Goal: Task Accomplishment & Management: Manage account settings

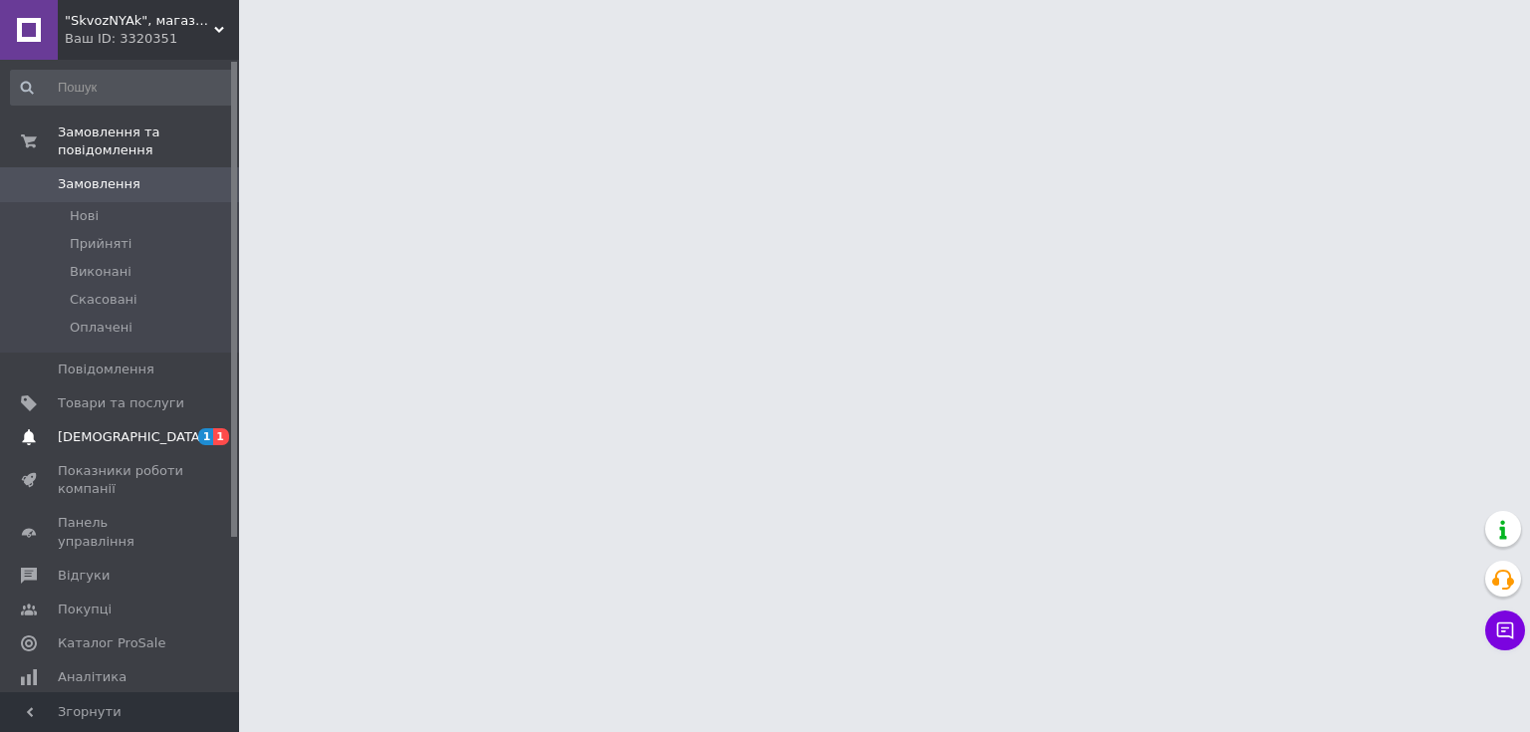
click at [85, 428] on span "[DEMOGRAPHIC_DATA]" at bounding box center [131, 437] width 147 height 18
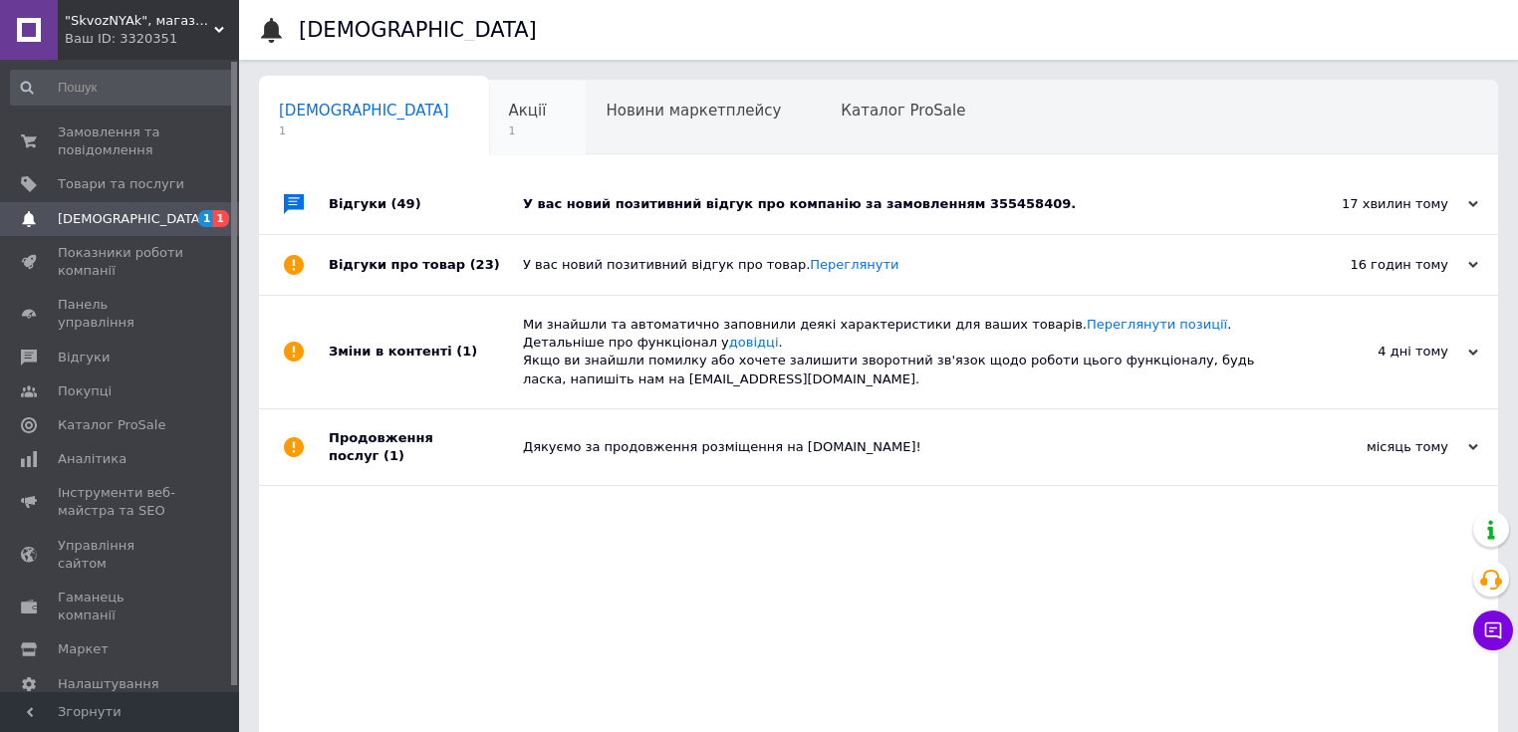
click at [509, 114] on span "Акції" at bounding box center [528, 111] width 38 height 18
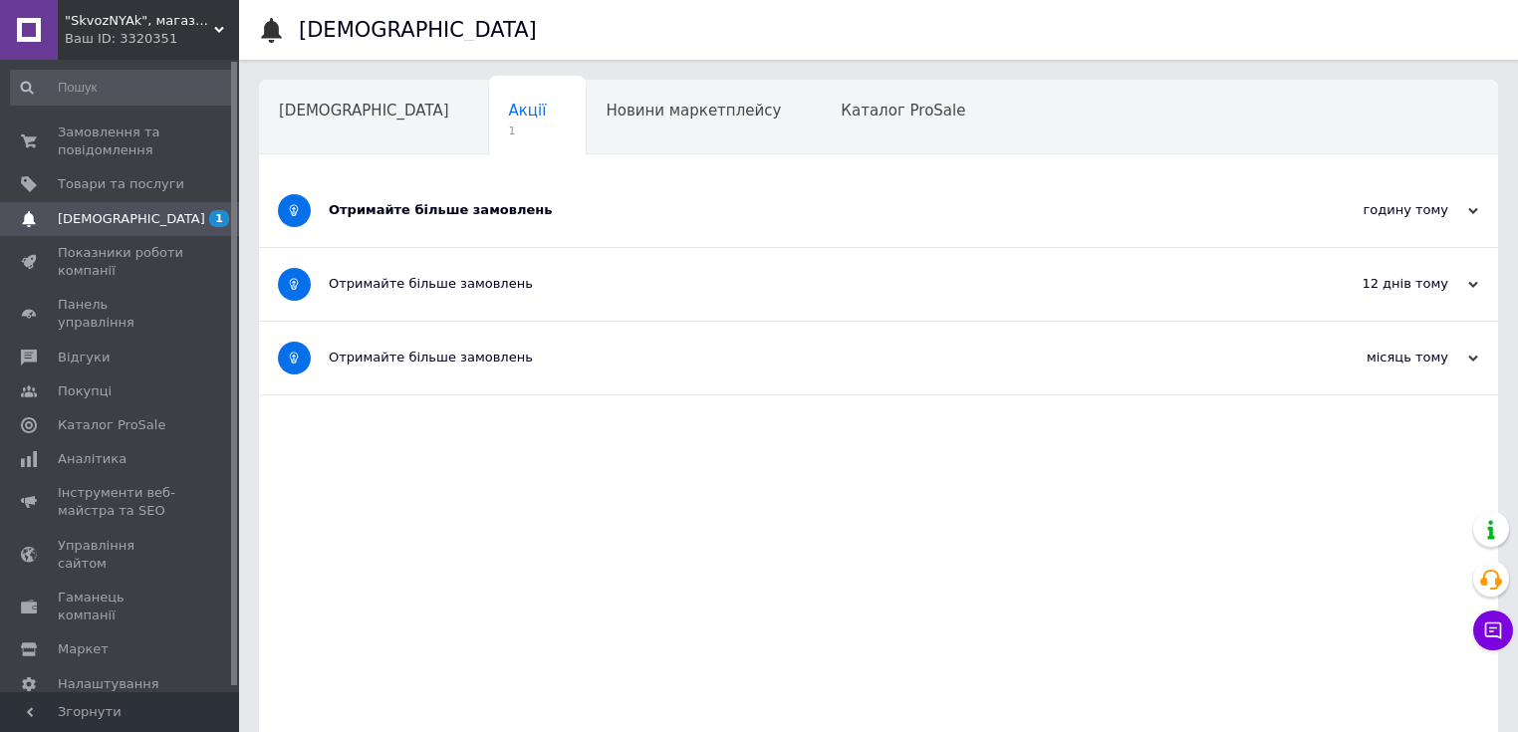
click at [456, 213] on div "Отримайте більше замовлень" at bounding box center [804, 210] width 950 height 18
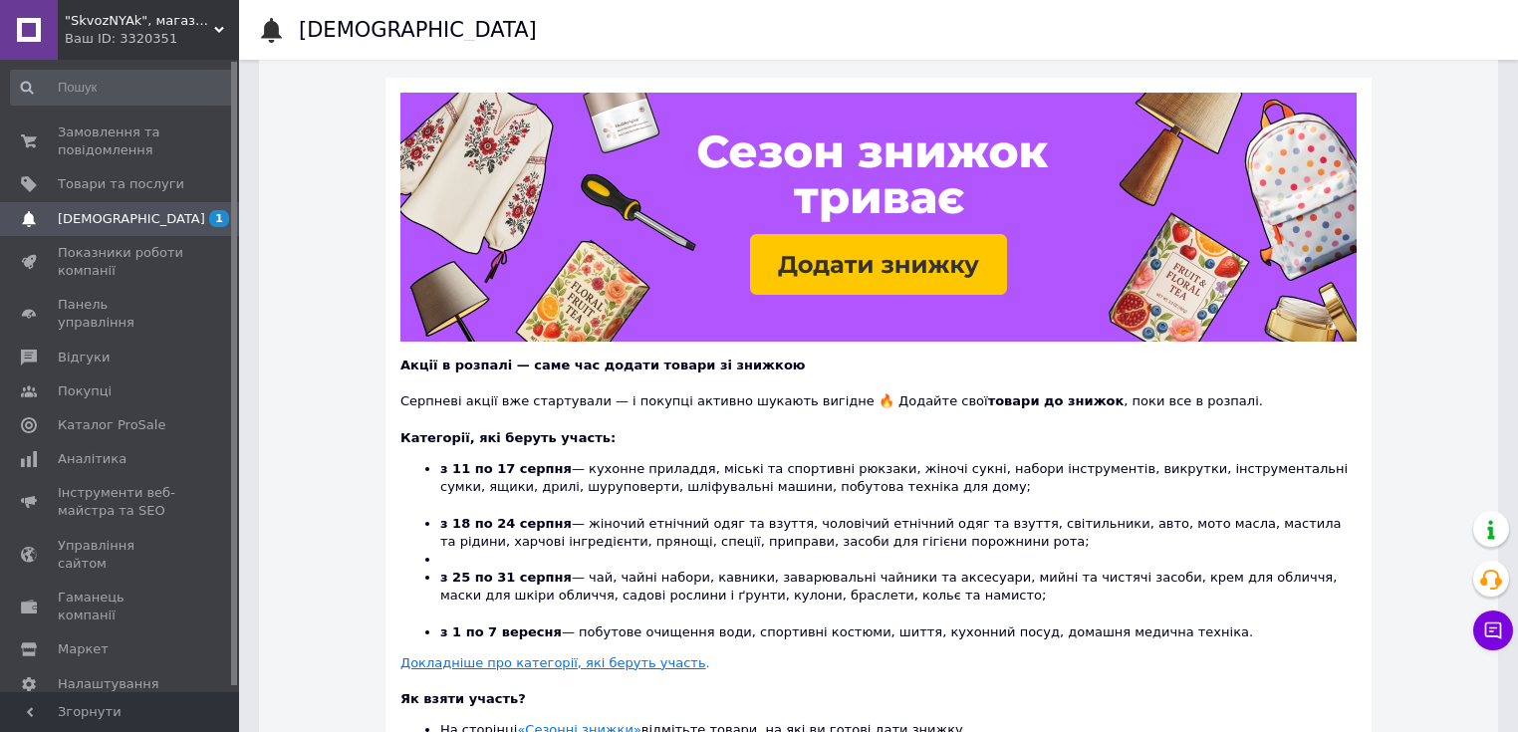
scroll to position [239, 0]
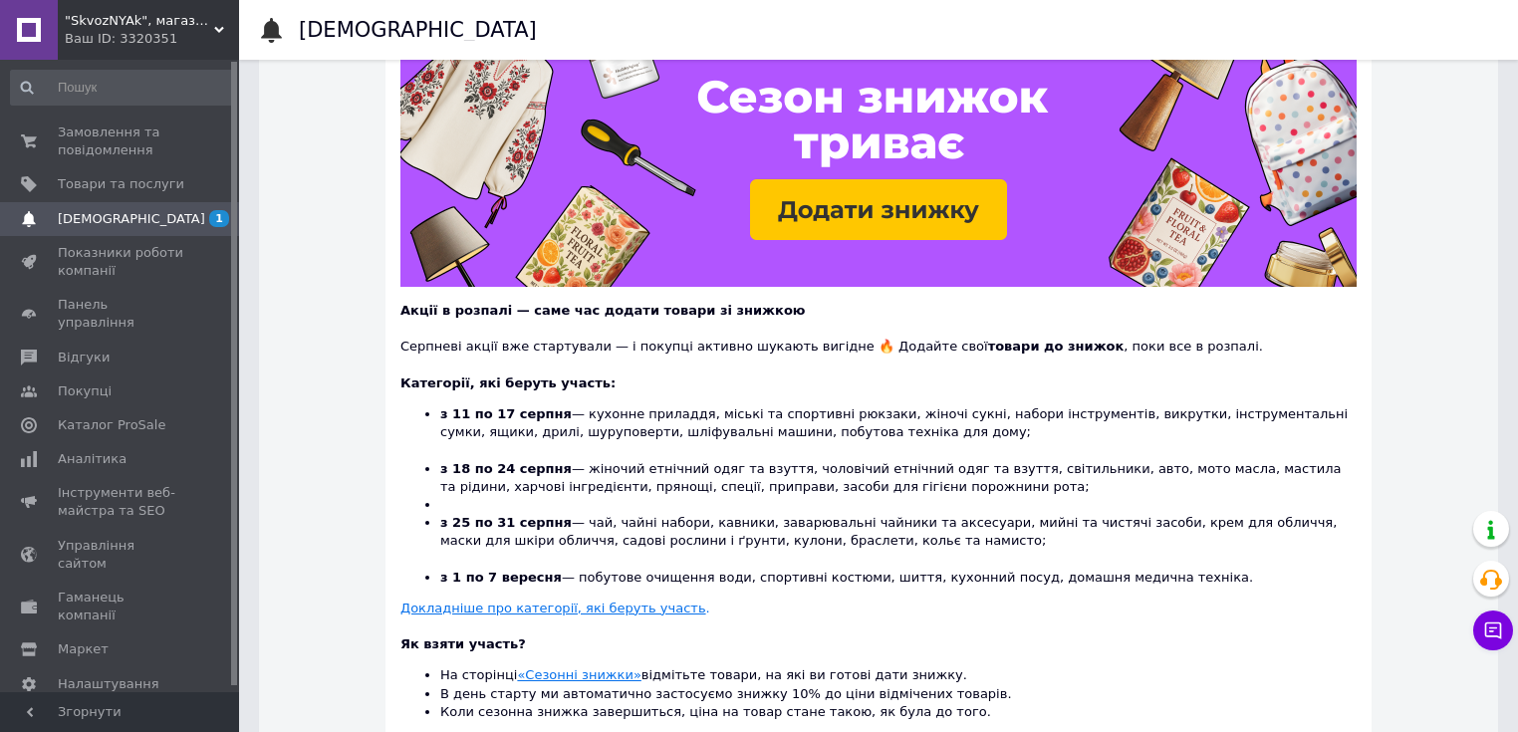
click at [90, 219] on span "[DEMOGRAPHIC_DATA]" at bounding box center [131, 219] width 147 height 18
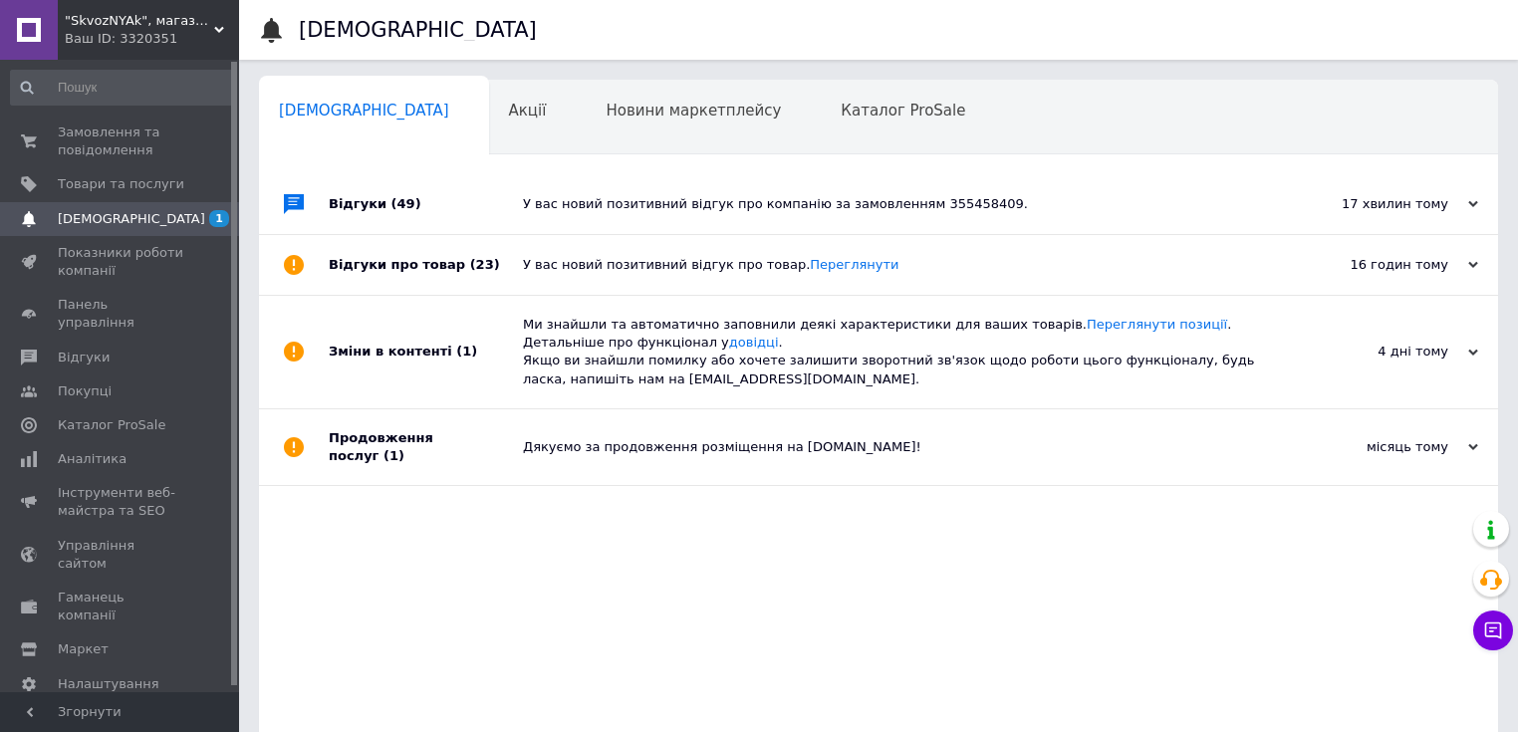
click at [915, 207] on div "У вас новий позитивний відгук про компанію за замовленням 355458409." at bounding box center [901, 204] width 756 height 18
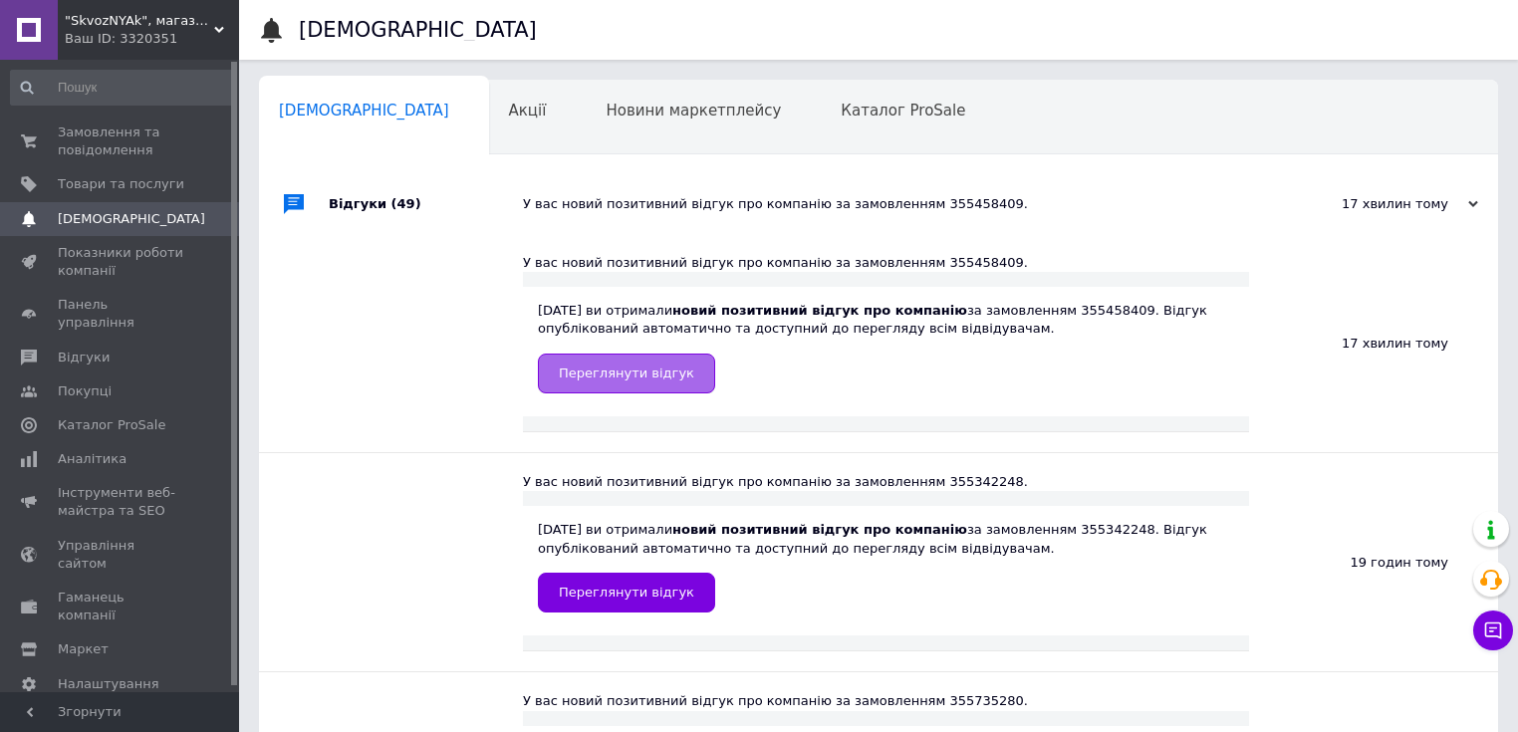
click at [633, 366] on span "Переглянути відгук" at bounding box center [626, 372] width 135 height 15
click at [85, 151] on span "Замовлення та повідомлення" at bounding box center [121, 141] width 126 height 36
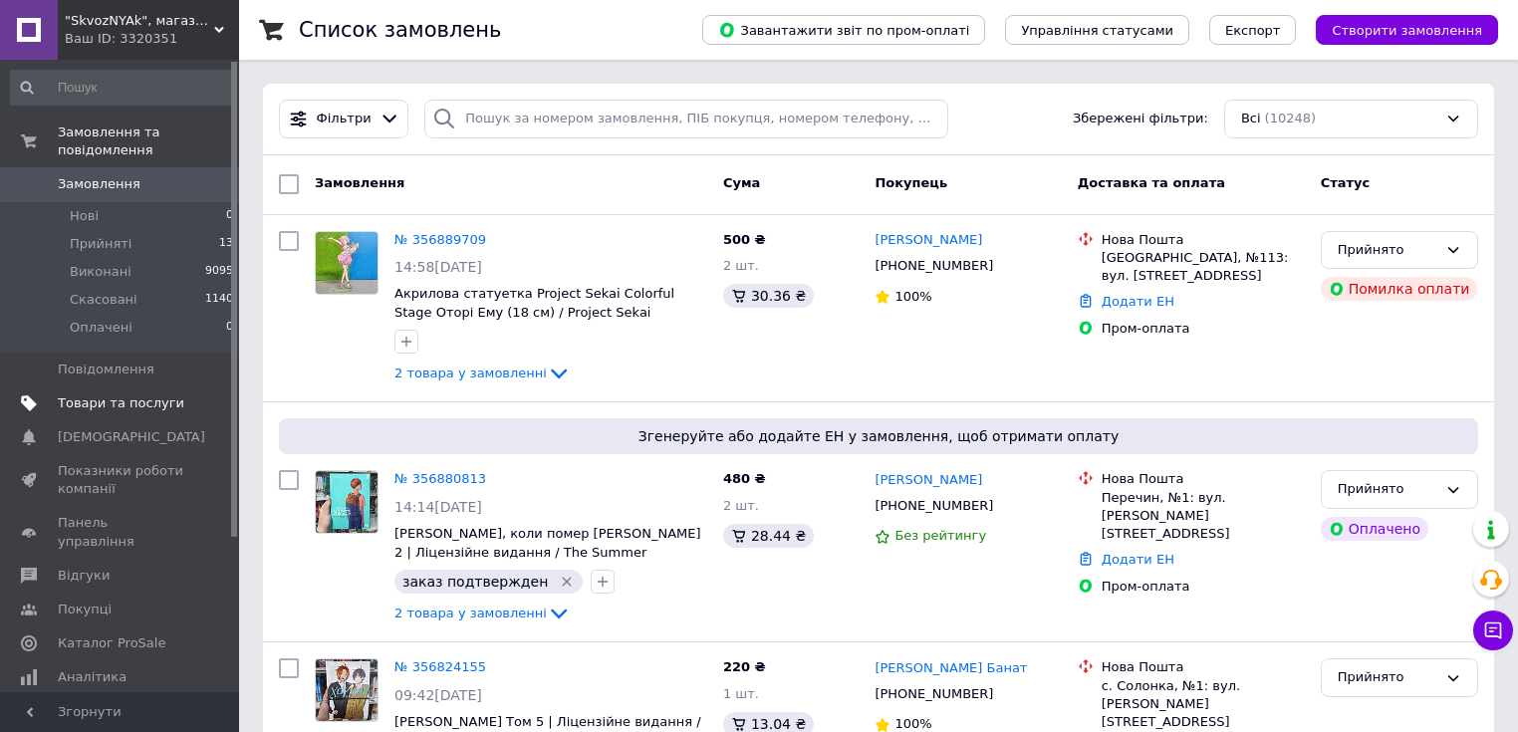
click at [100, 394] on span "Товари та послуги" at bounding box center [121, 403] width 126 height 18
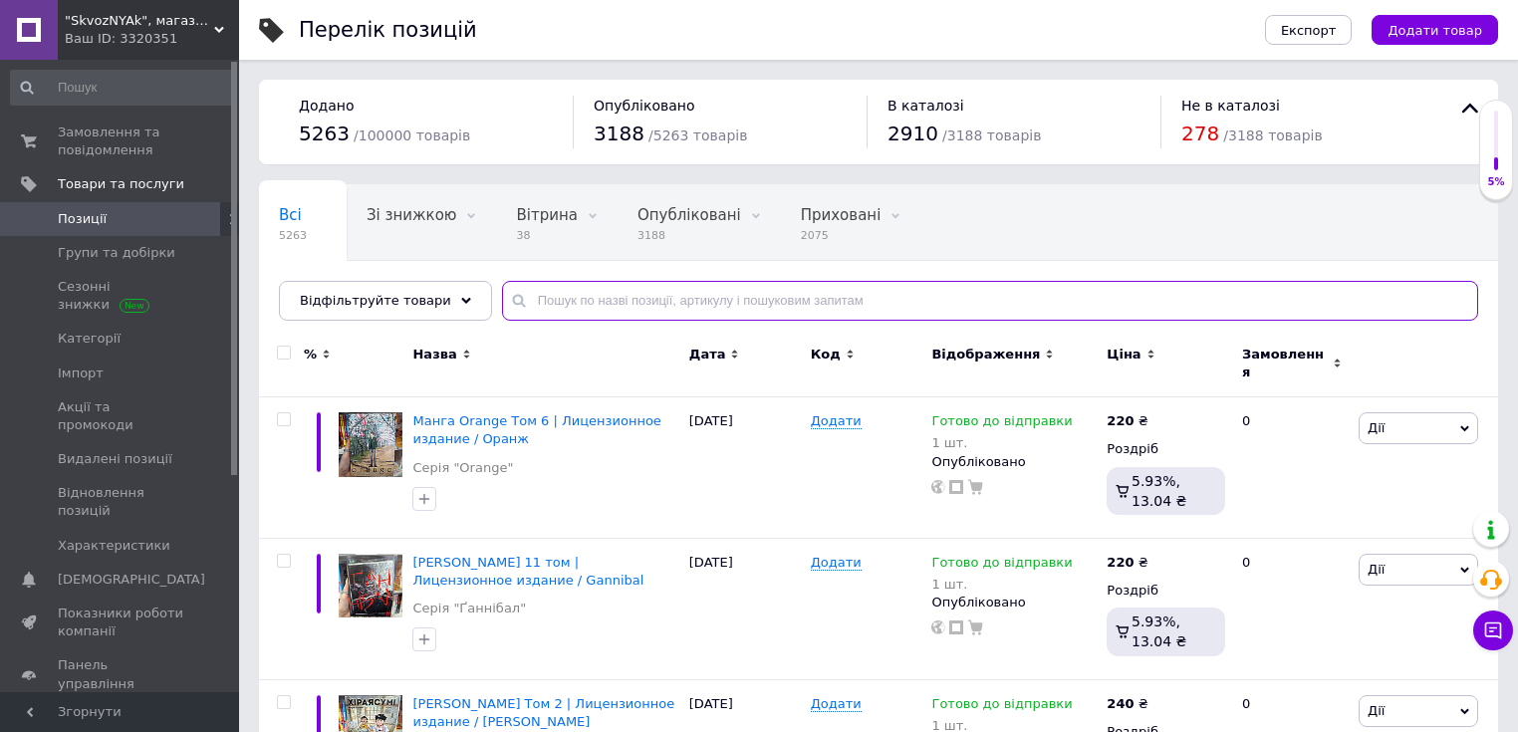
click at [570, 300] on input "text" at bounding box center [990, 301] width 976 height 40
type input "["
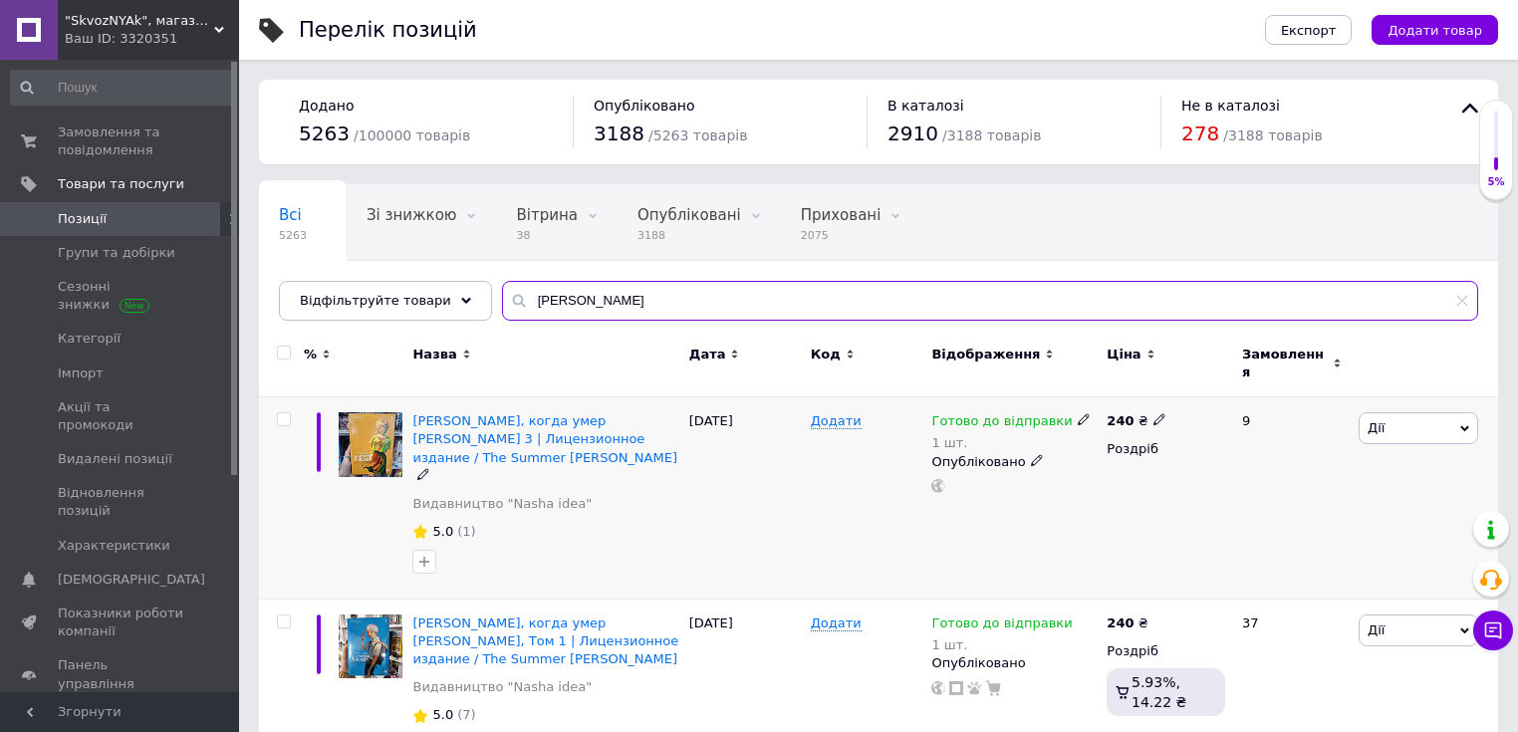
type input "хікару"
drag, startPoint x: 1076, startPoint y: 402, endPoint x: 1064, endPoint y: 402, distance: 12.0
click at [1067, 412] on div "Готово до відправки 1 шт." at bounding box center [1013, 432] width 165 height 40
click at [1078, 413] on icon at bounding box center [1084, 419] width 12 height 12
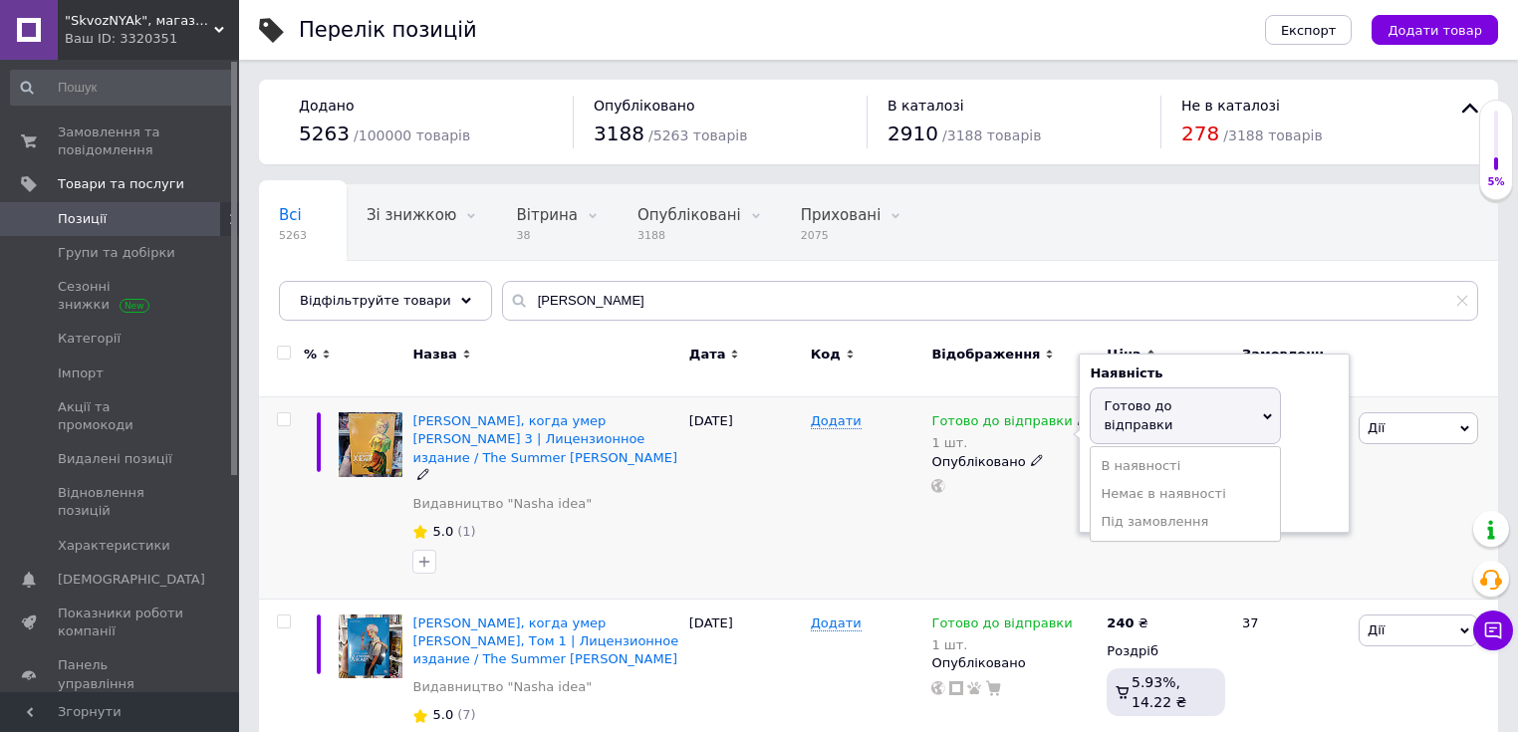
click at [1131, 398] on span "Готово до відправки" at bounding box center [1137, 414] width 69 height 33
drag, startPoint x: 1091, startPoint y: 466, endPoint x: 1076, endPoint y: 469, distance: 16.2
click at [1087, 469] on div "Наявність Готово до відправки В наявності Немає в наявності Під замовлення Зали…" at bounding box center [1214, 443] width 271 height 179
type input "3"
click at [903, 517] on div "Додати" at bounding box center [866, 498] width 121 height 202
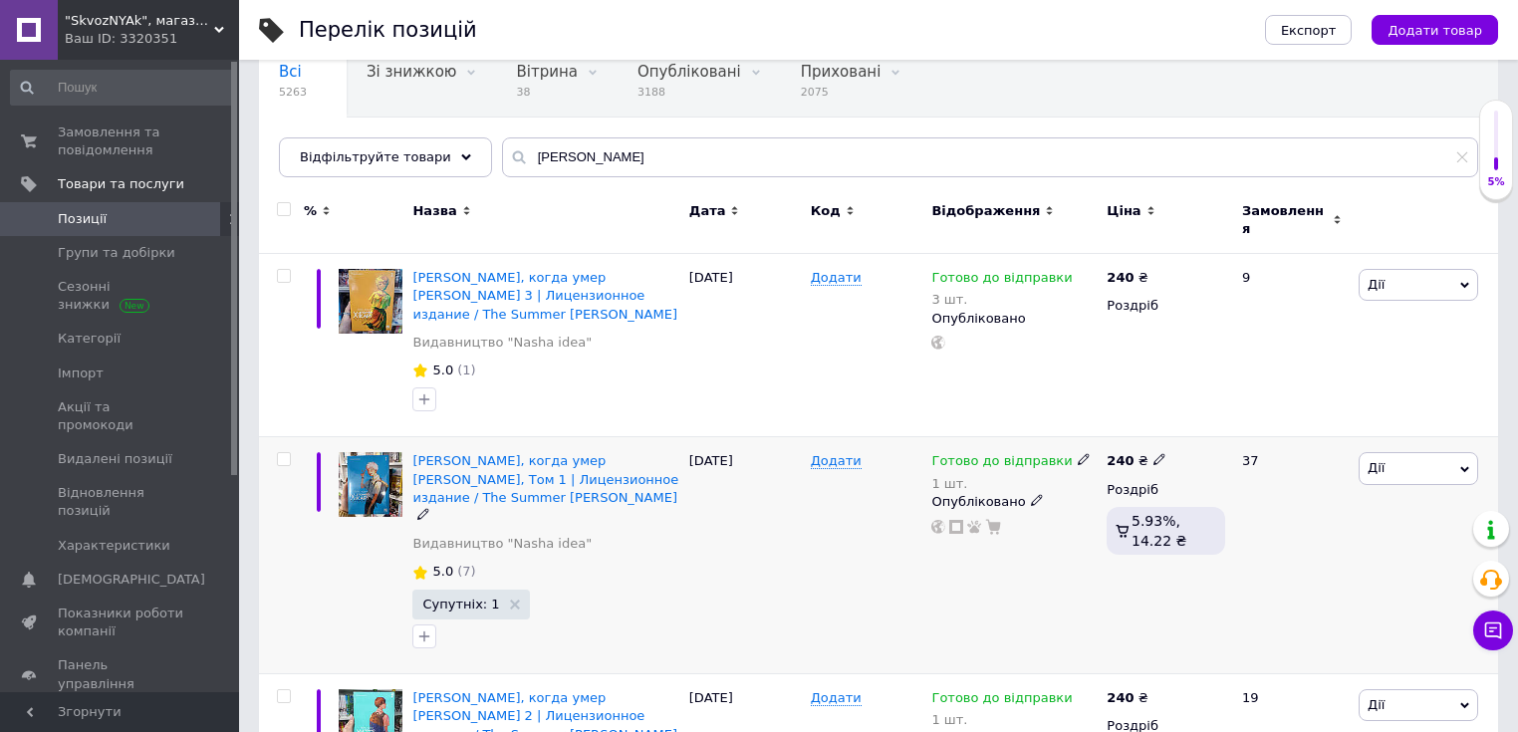
scroll to position [159, 0]
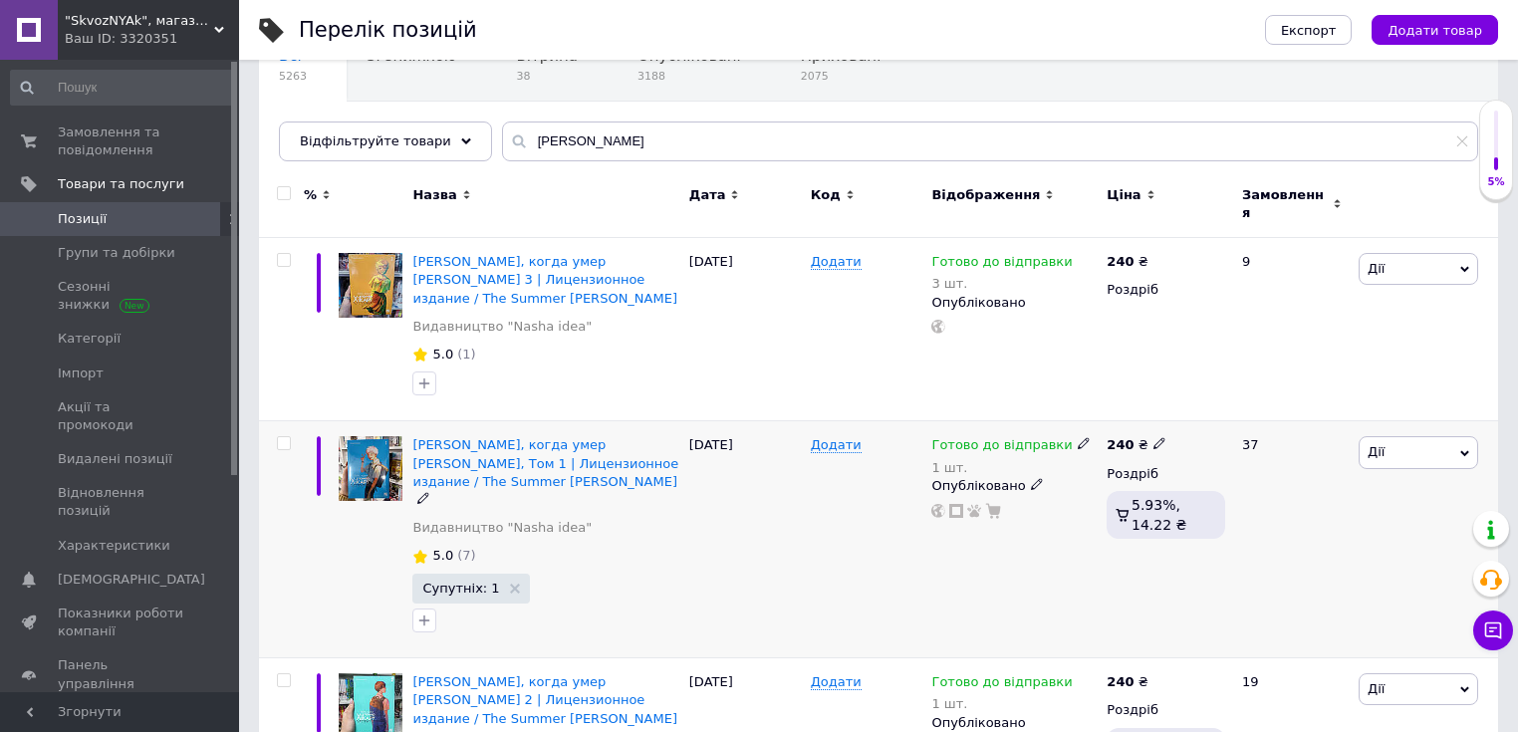
click at [1078, 438] on use at bounding box center [1083, 443] width 11 height 11
click at [1138, 423] on span "Готово до відправки" at bounding box center [1137, 439] width 69 height 33
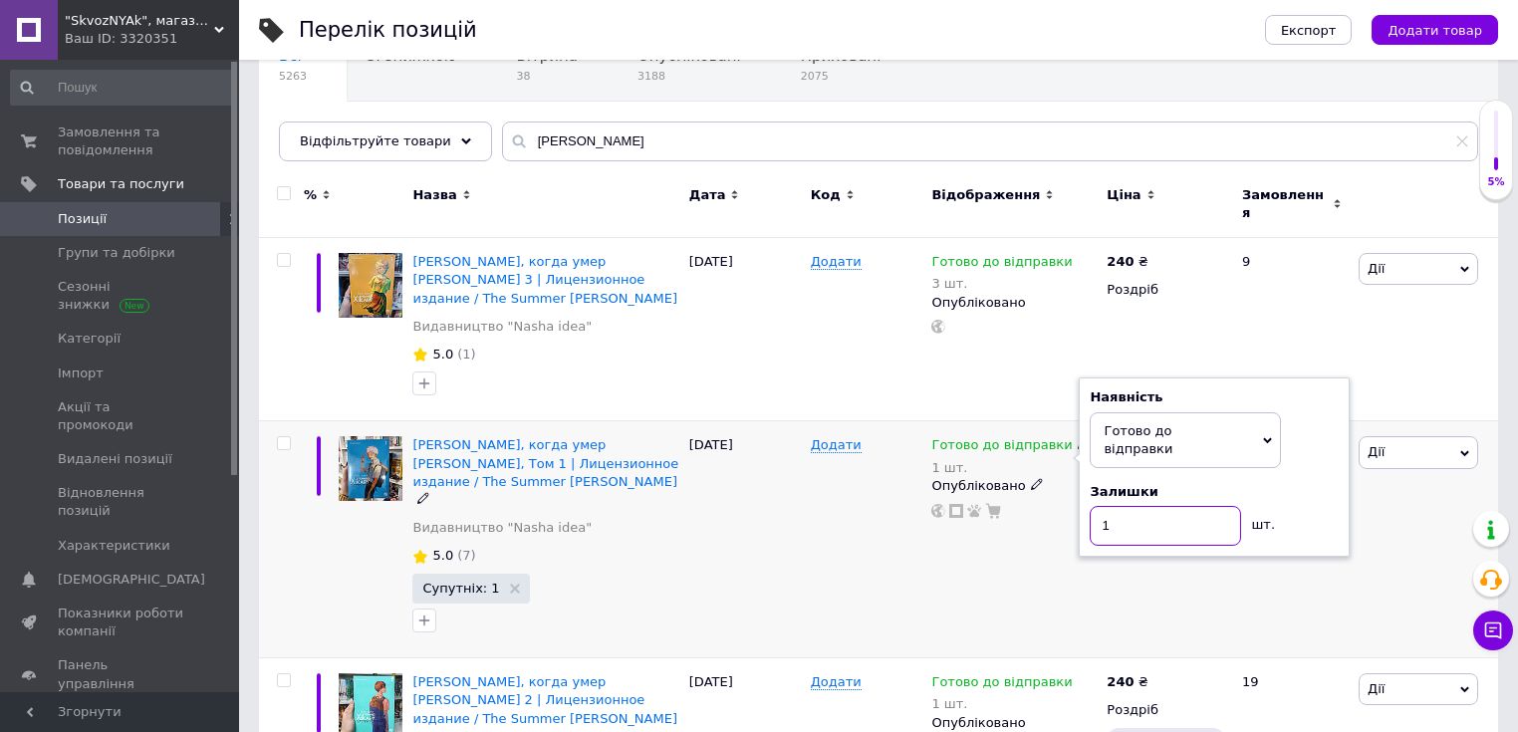
drag, startPoint x: 1118, startPoint y: 502, endPoint x: 1090, endPoint y: 499, distance: 28.0
click at [1090, 506] on input "1" at bounding box center [1164, 526] width 151 height 40
type input "3"
click at [958, 576] on div "Готово до відправки 1 шт. Наявність Готово до відправки В наявності Немає в ная…" at bounding box center [1013, 539] width 175 height 237
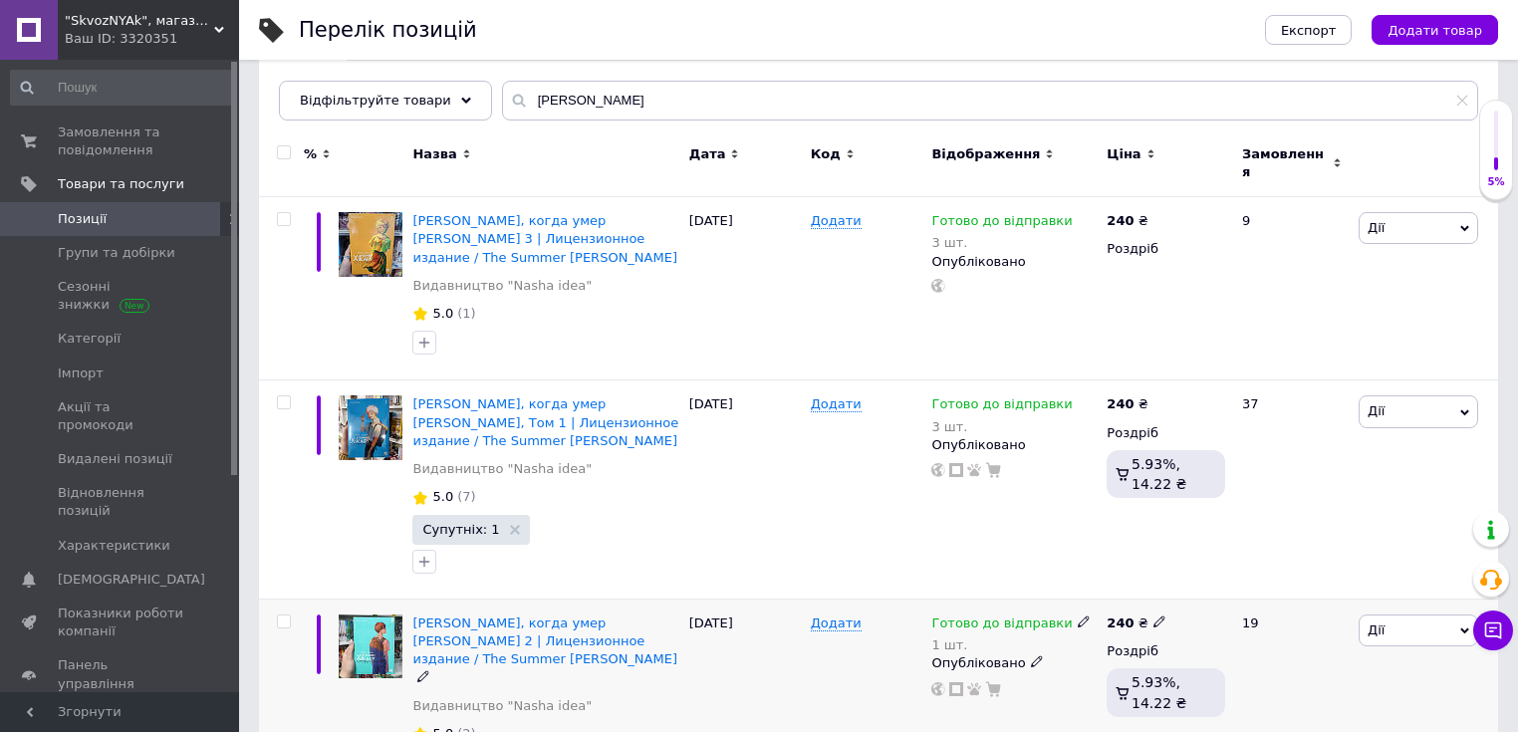
scroll to position [239, 0]
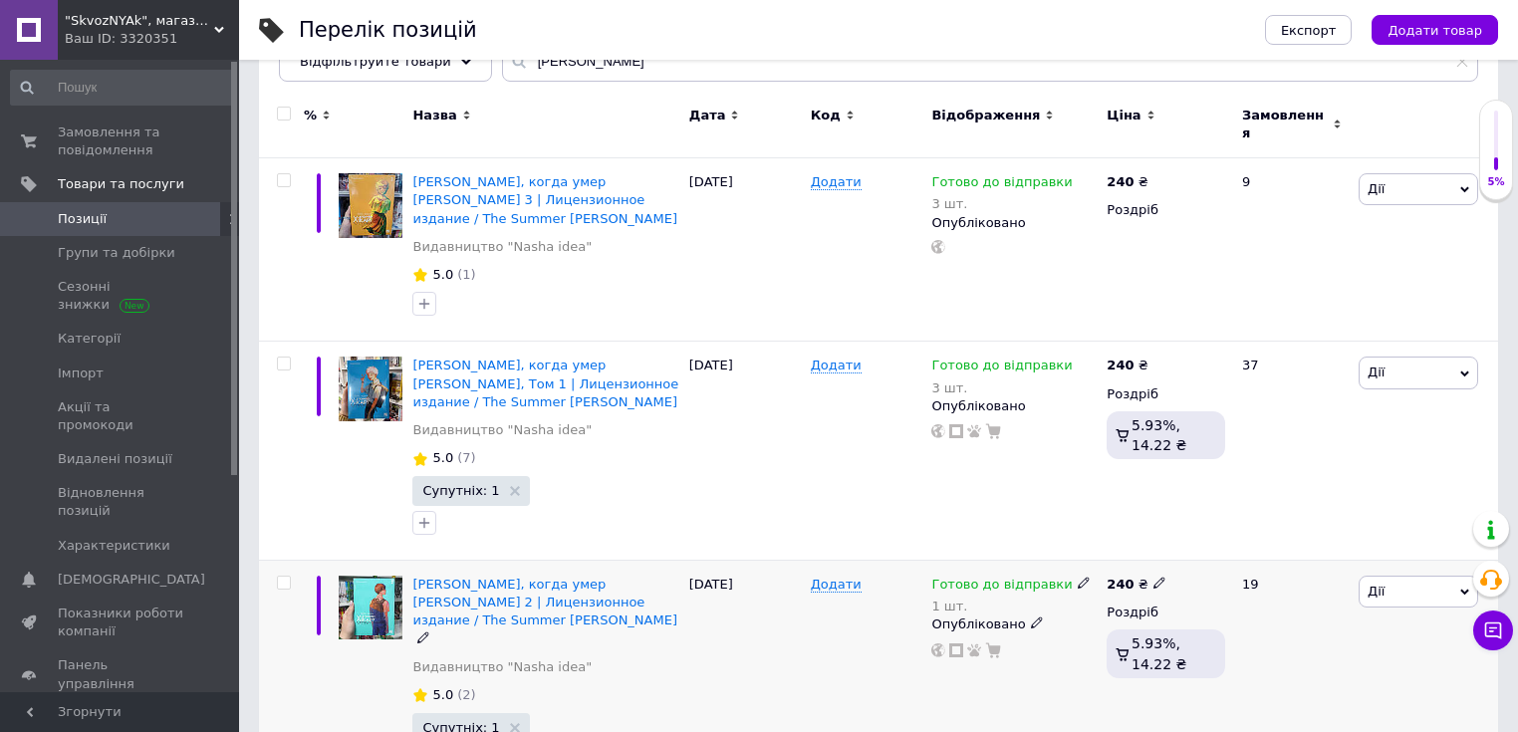
click at [1078, 577] on icon at bounding box center [1084, 583] width 12 height 12
click at [1132, 562] on span "Готово до відправки" at bounding box center [1137, 578] width 69 height 33
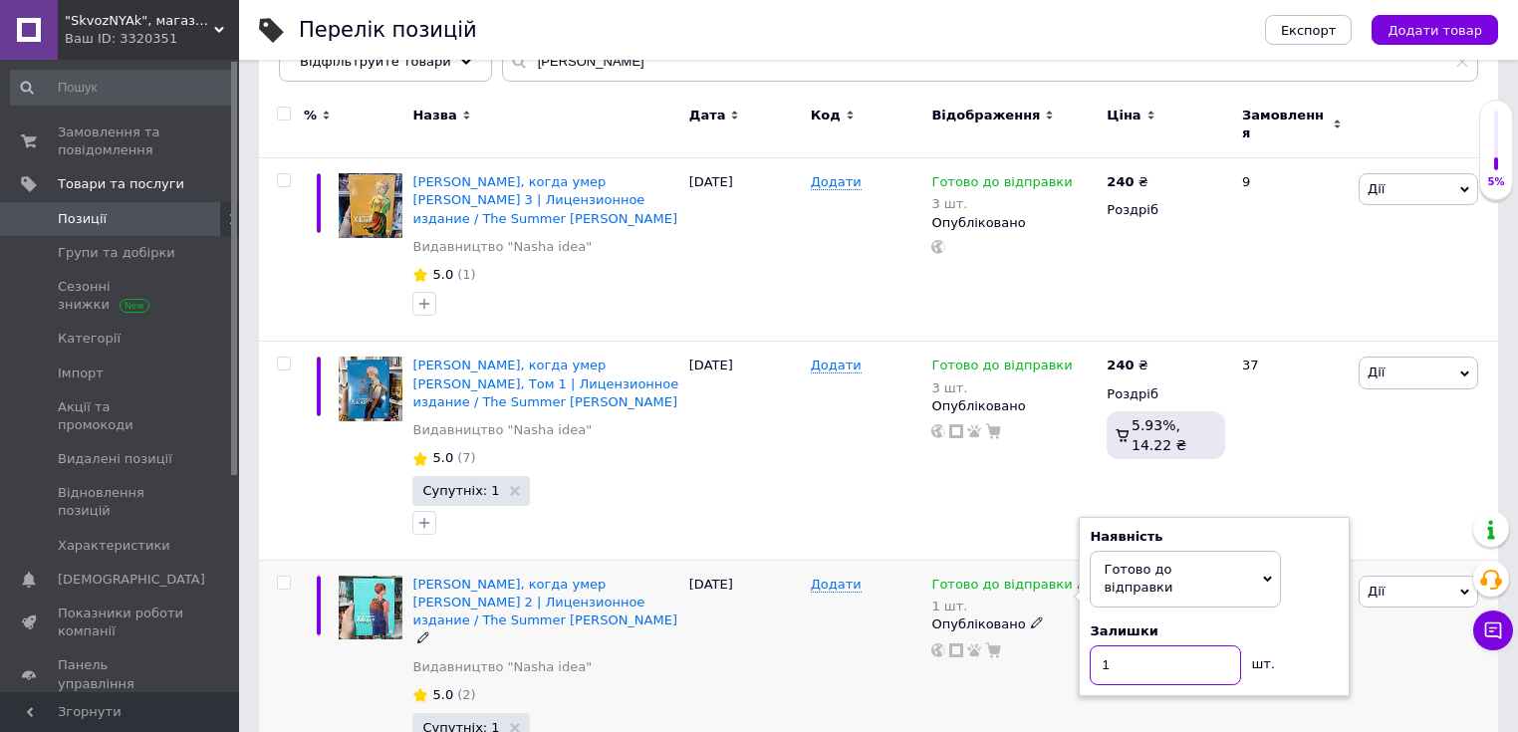
drag, startPoint x: 1107, startPoint y: 633, endPoint x: 1086, endPoint y: 637, distance: 21.3
click at [1086, 637] on div "Наявність Готово до відправки В наявності Немає в наявності Під замовлення Зали…" at bounding box center [1214, 606] width 271 height 179
type input "3"
click at [862, 669] on div "Додати" at bounding box center [866, 678] width 121 height 236
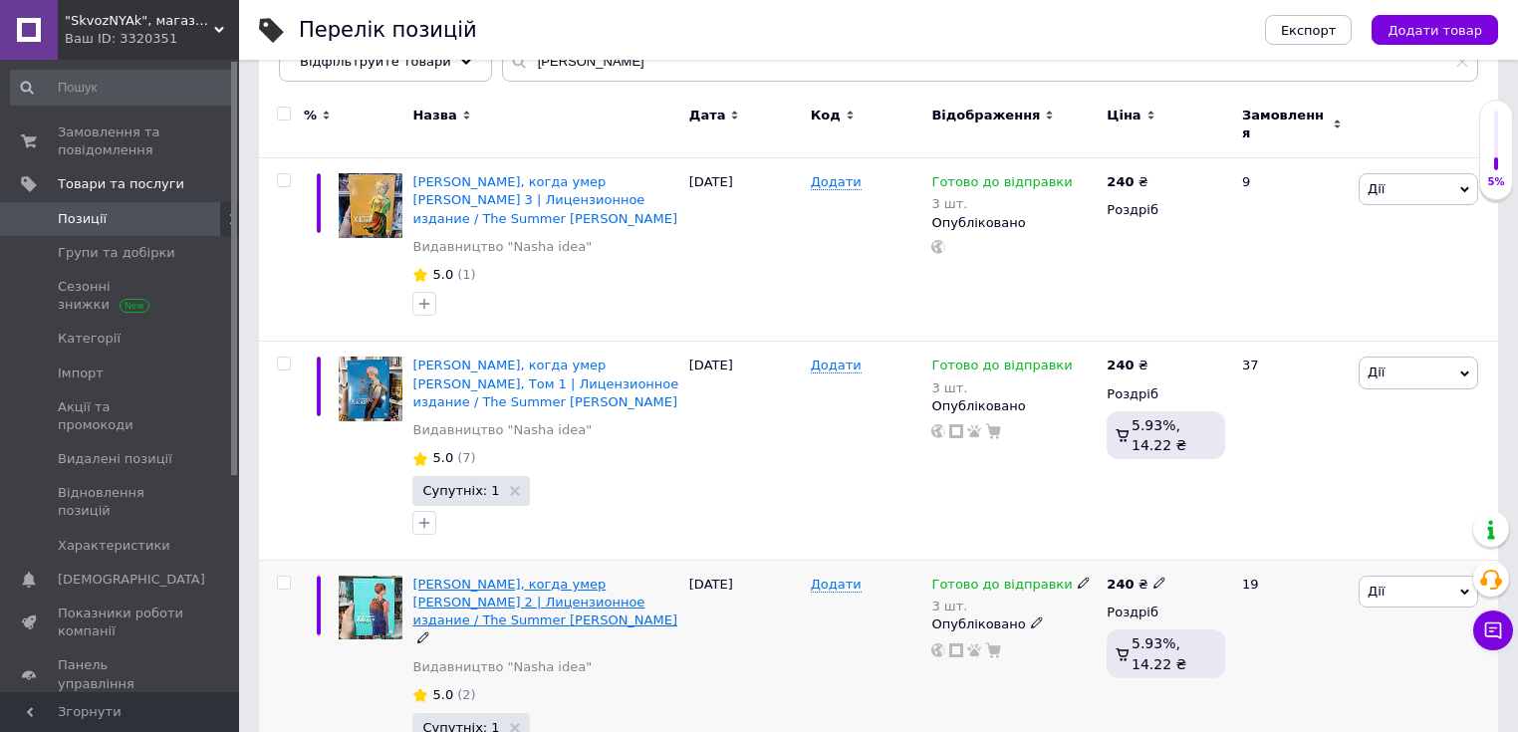
click at [602, 594] on span "Манга Лето, когда умер Хикару Том 2 | Лицензионное издание / The Summer Hikaru …" at bounding box center [544, 602] width 265 height 51
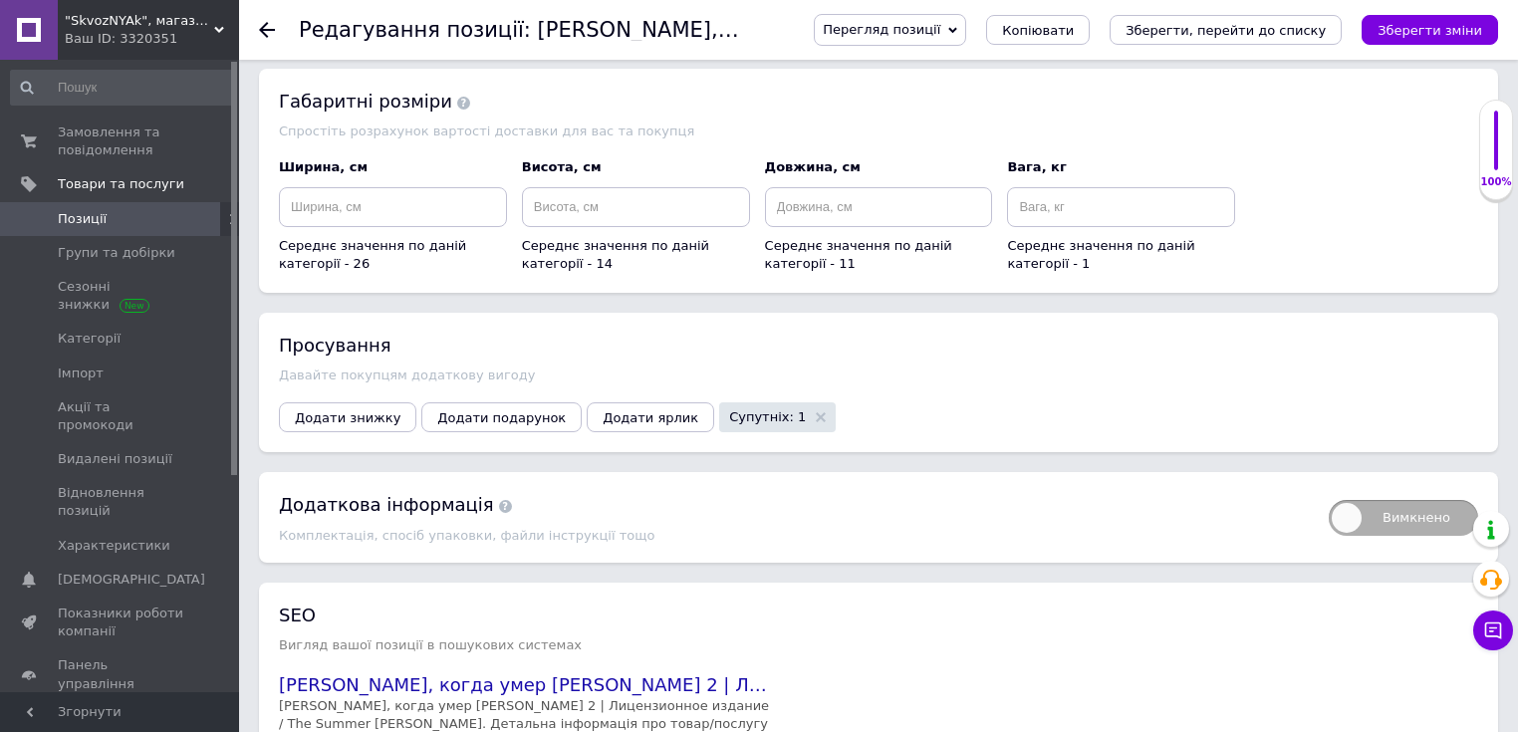
scroll to position [2310, 0]
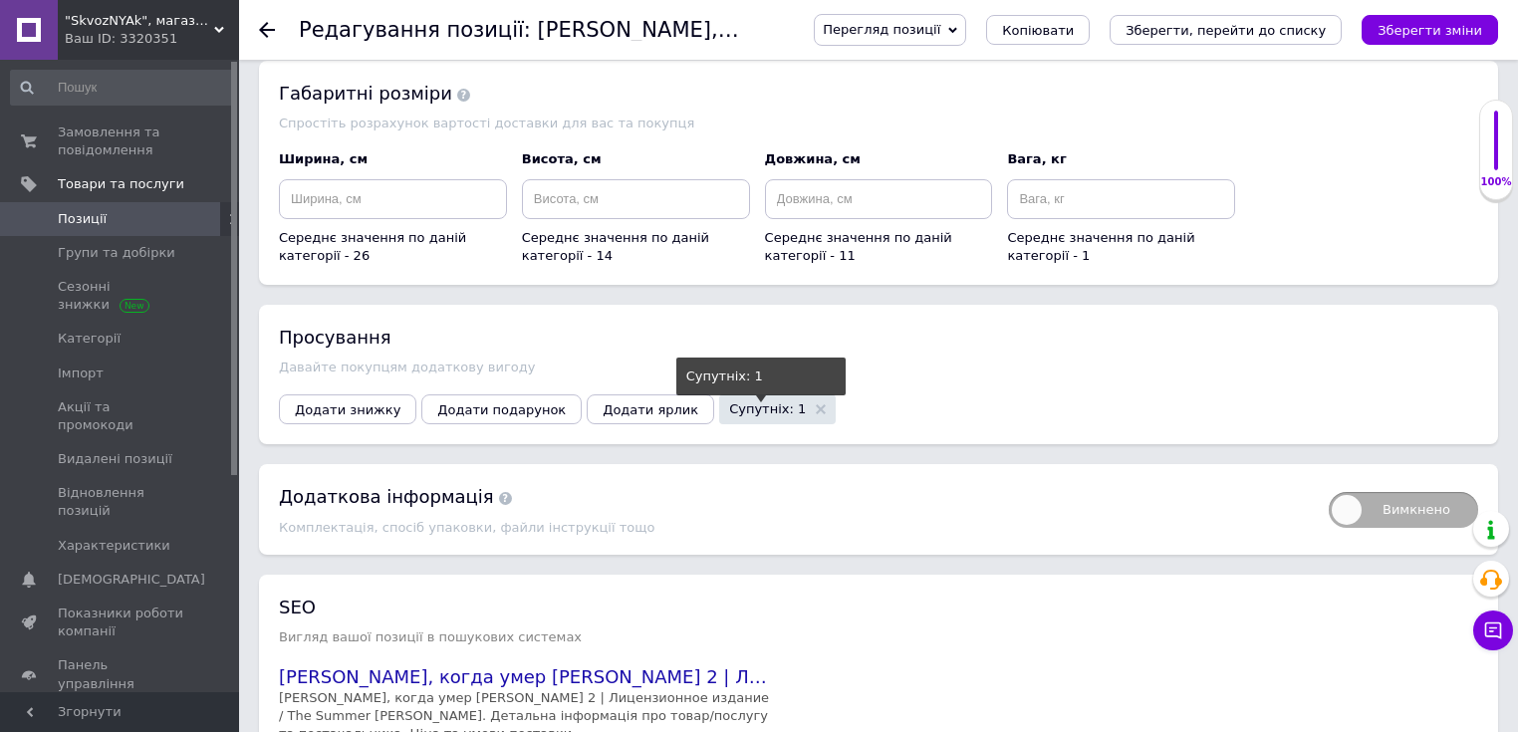
click at [729, 402] on span "Супутніх: 1" at bounding box center [767, 408] width 77 height 13
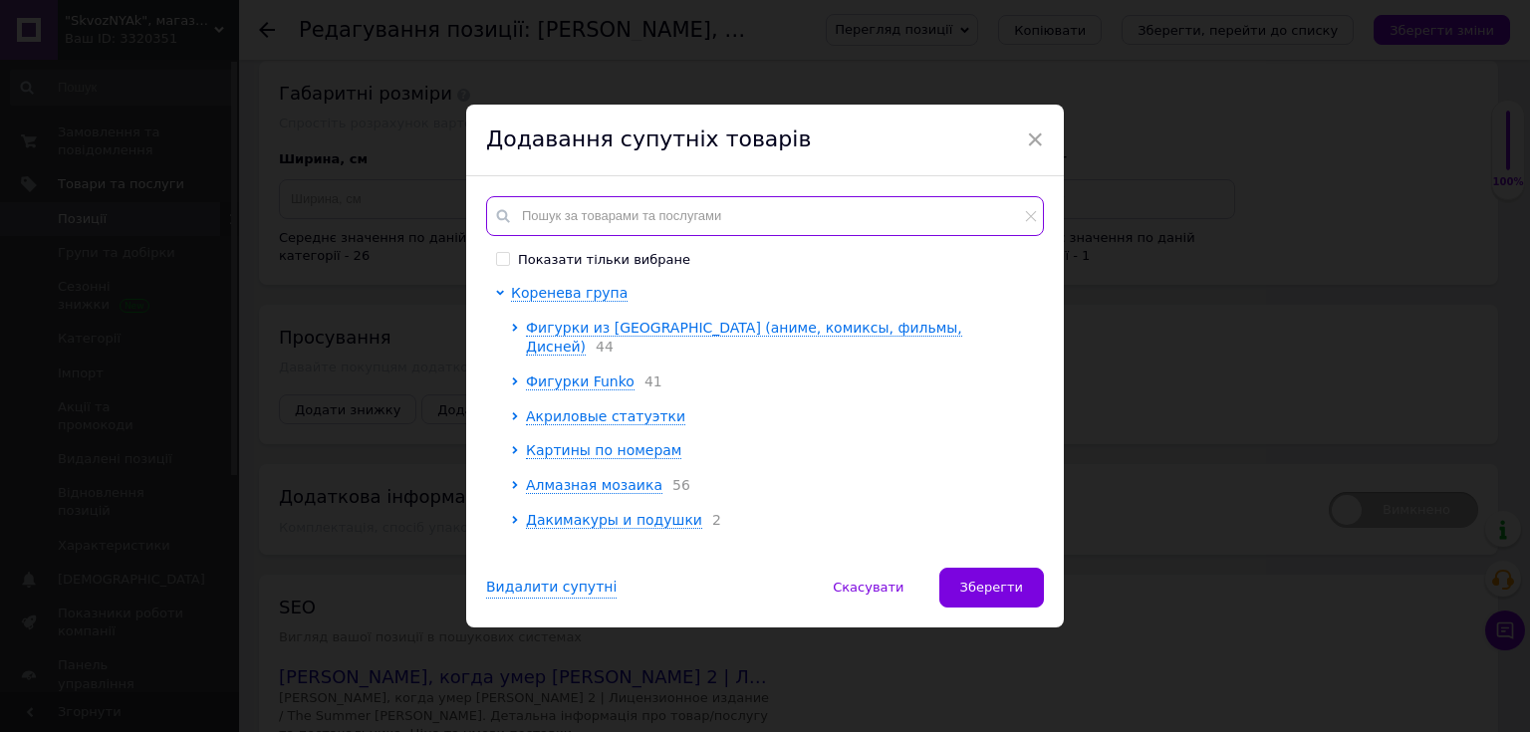
click at [647, 219] on input "text" at bounding box center [765, 216] width 558 height 40
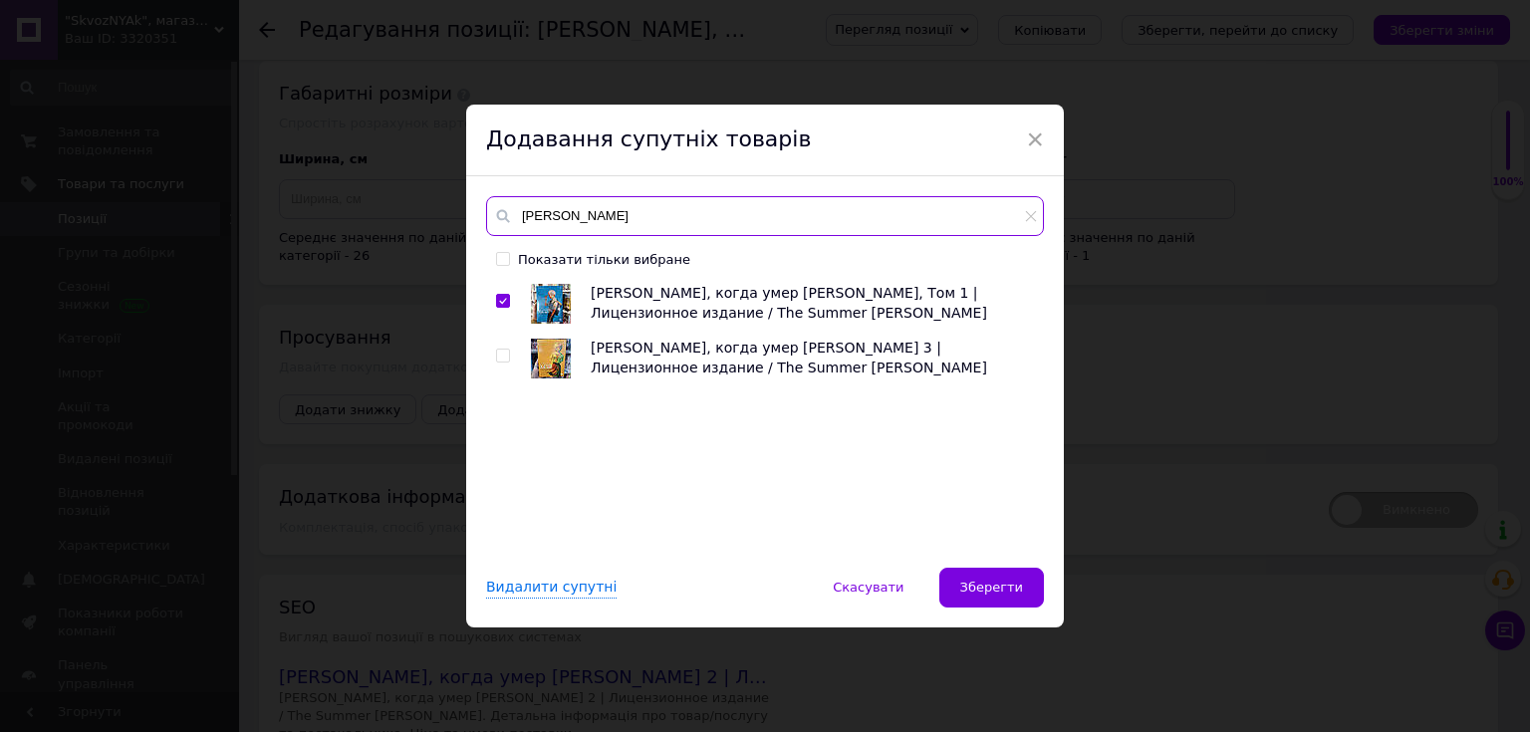
type input "хікару"
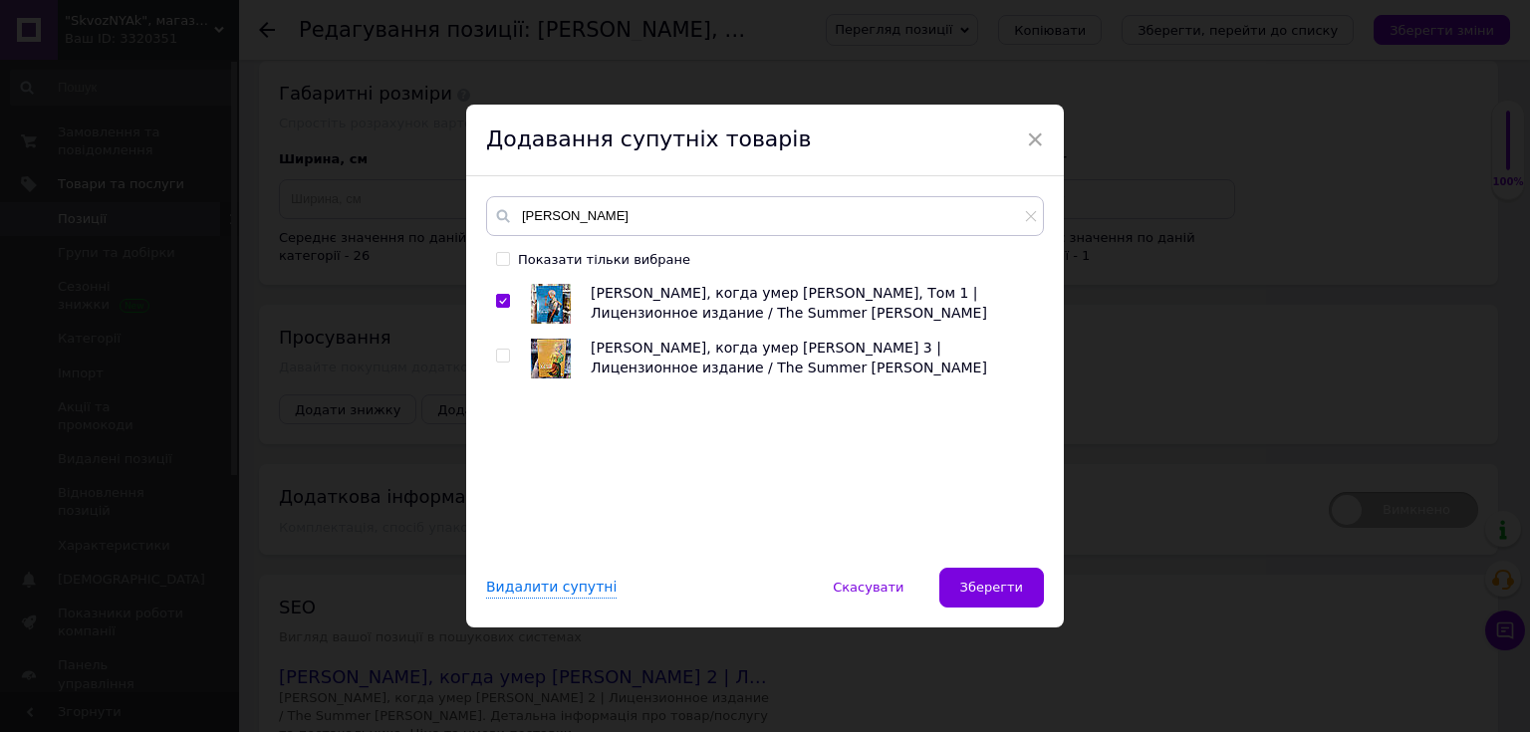
drag, startPoint x: 497, startPoint y: 356, endPoint x: 511, endPoint y: 362, distance: 15.6
click at [498, 356] on input "checkbox" at bounding box center [502, 356] width 13 height 13
checkbox input "true"
click at [997, 585] on span "Зберегти" at bounding box center [991, 587] width 63 height 15
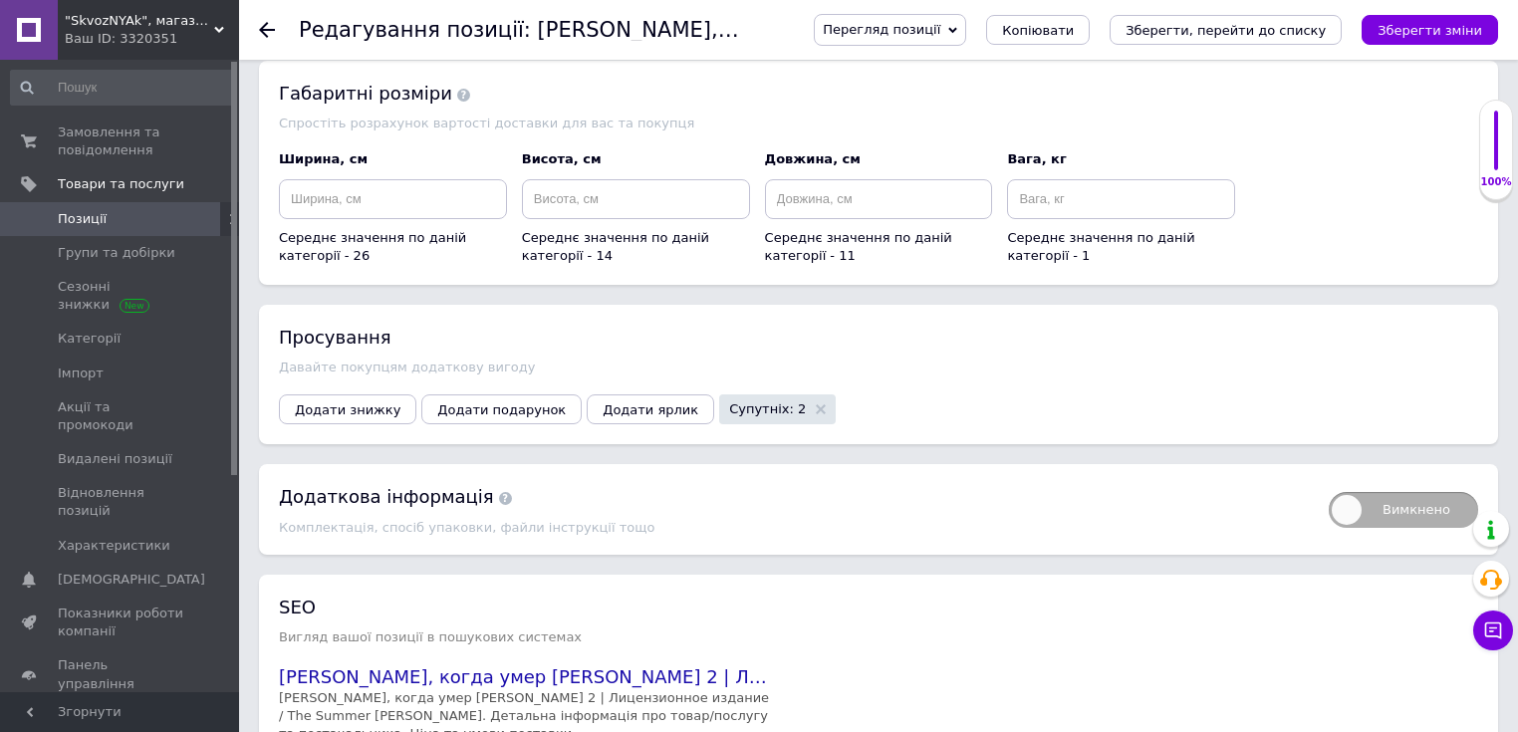
click at [78, 219] on span "Позиції" at bounding box center [82, 219] width 49 height 18
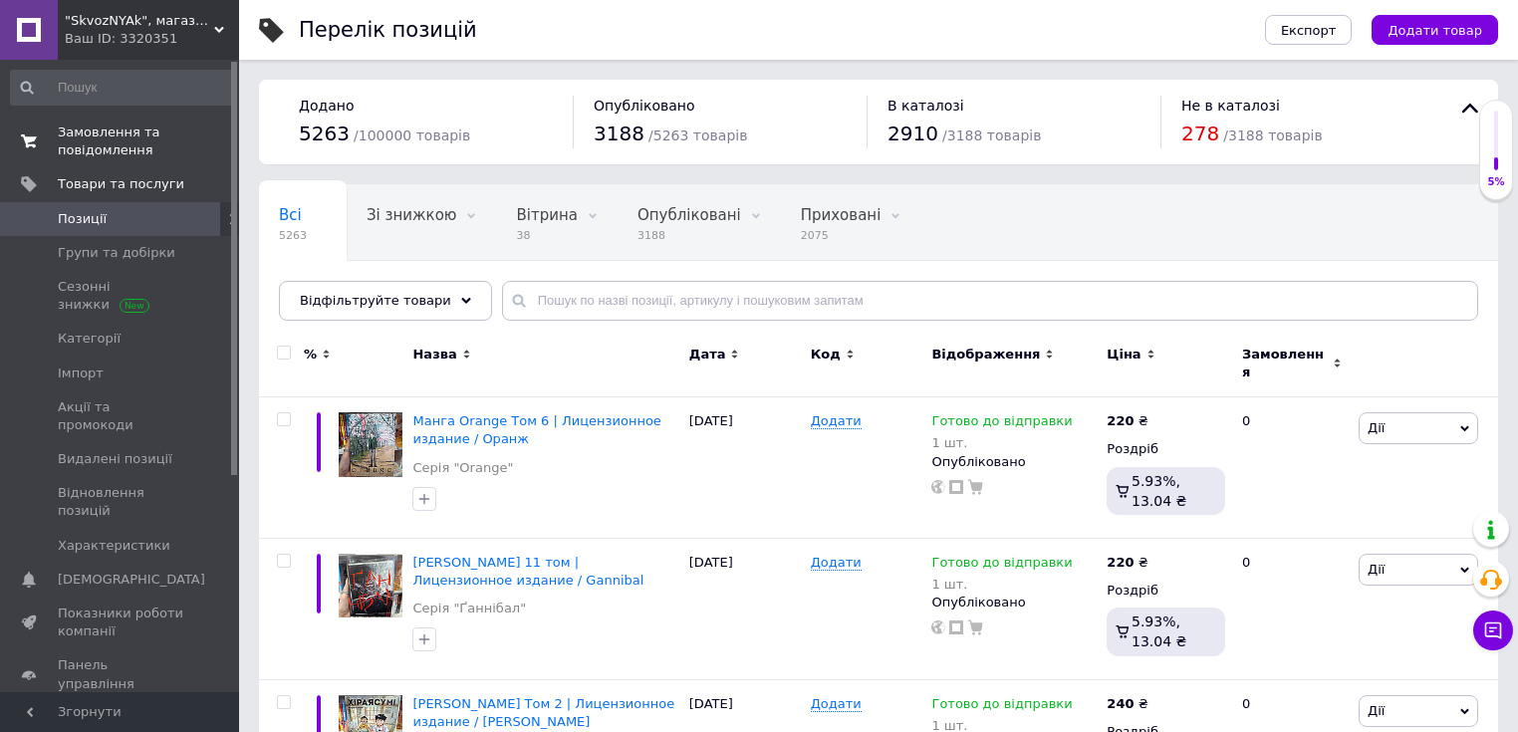
click at [115, 146] on span "Замовлення та повідомлення" at bounding box center [121, 141] width 126 height 36
